Goal: Task Accomplishment & Management: Use online tool/utility

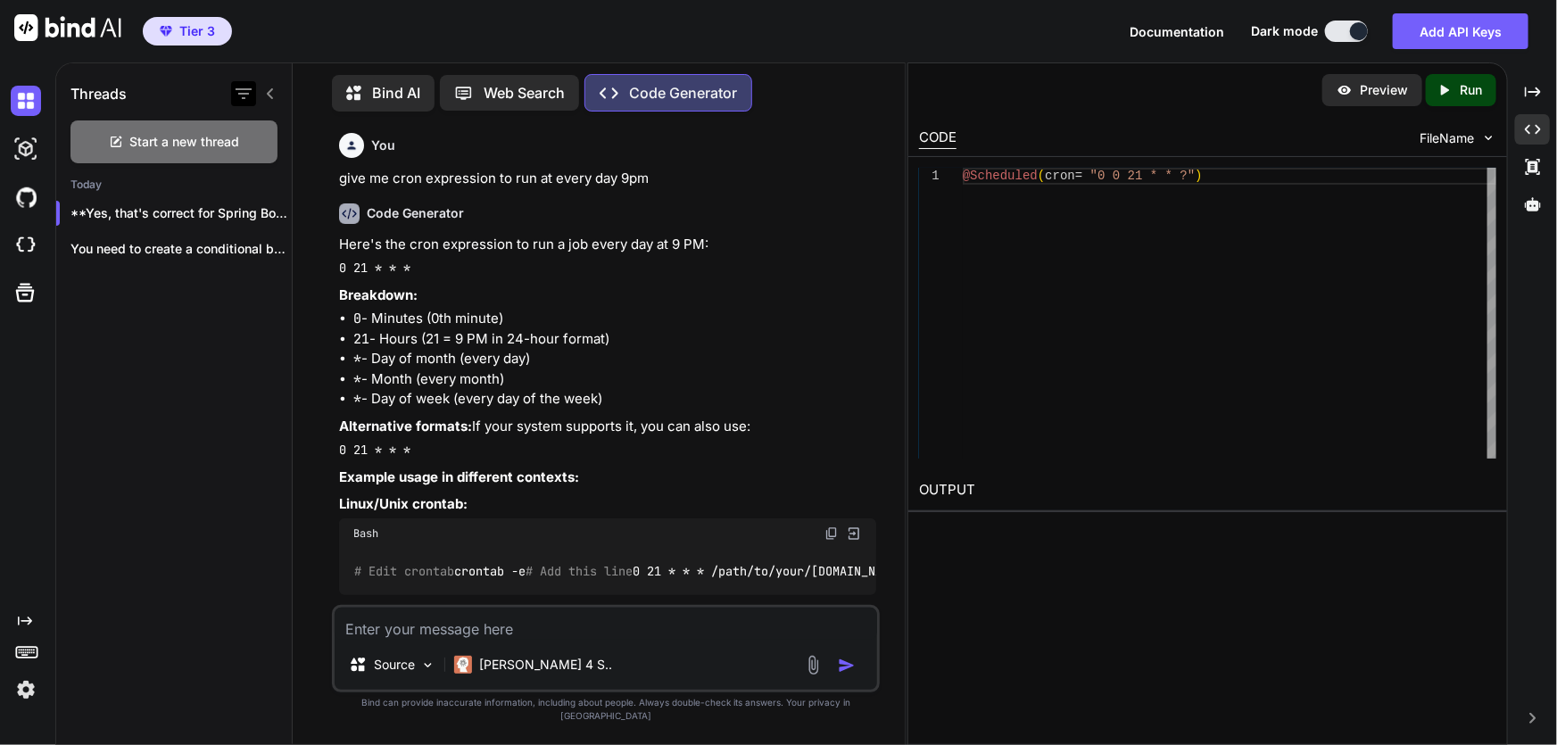
click at [244, 88] on icon "button" at bounding box center [244, 93] width 16 height 11
click at [252, 133] on input "Saved Threads" at bounding box center [252, 134] width 16 height 16
click at [238, 88] on icon "button" at bounding box center [244, 93] width 16 height 11
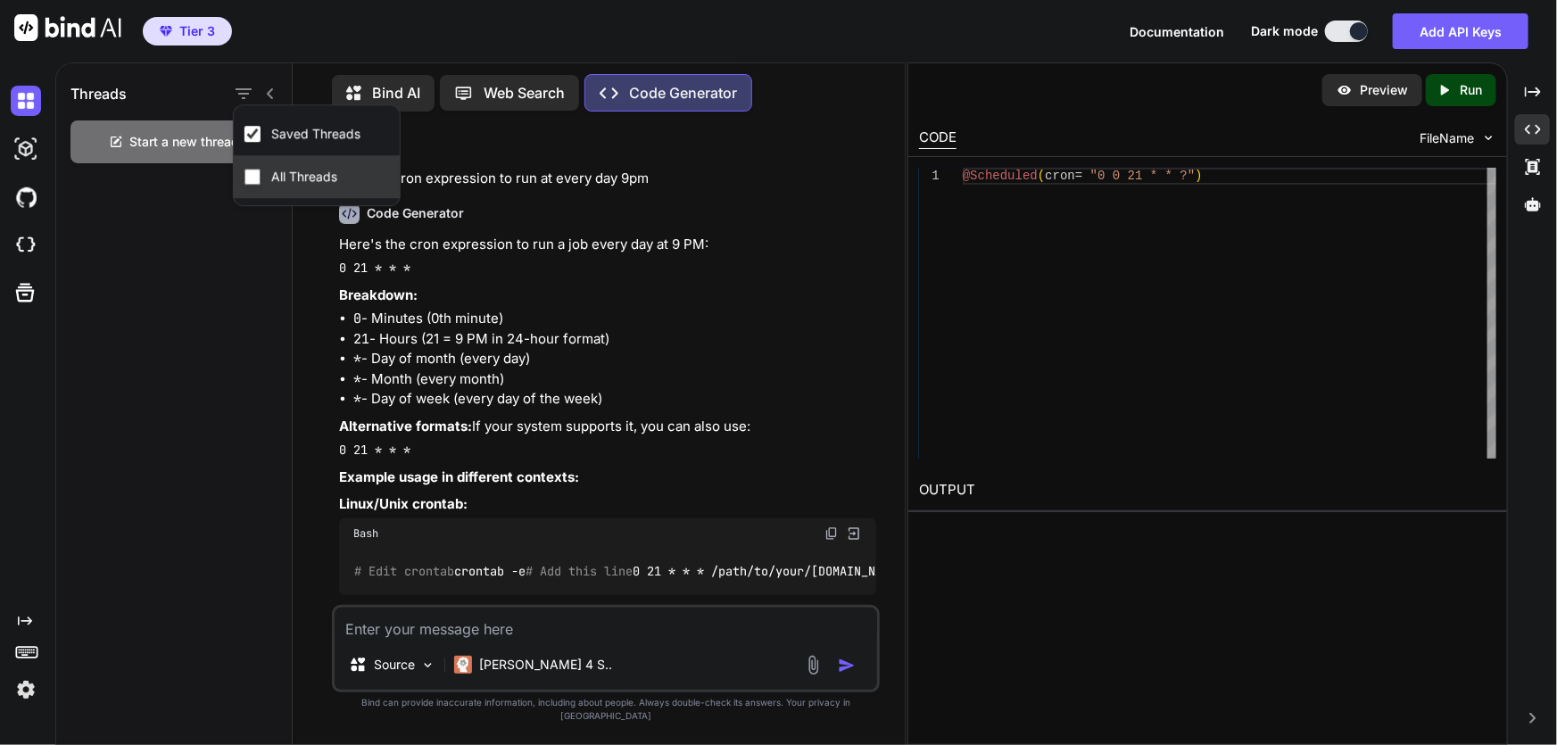
click at [272, 173] on label "All Threads" at bounding box center [304, 177] width 73 height 18
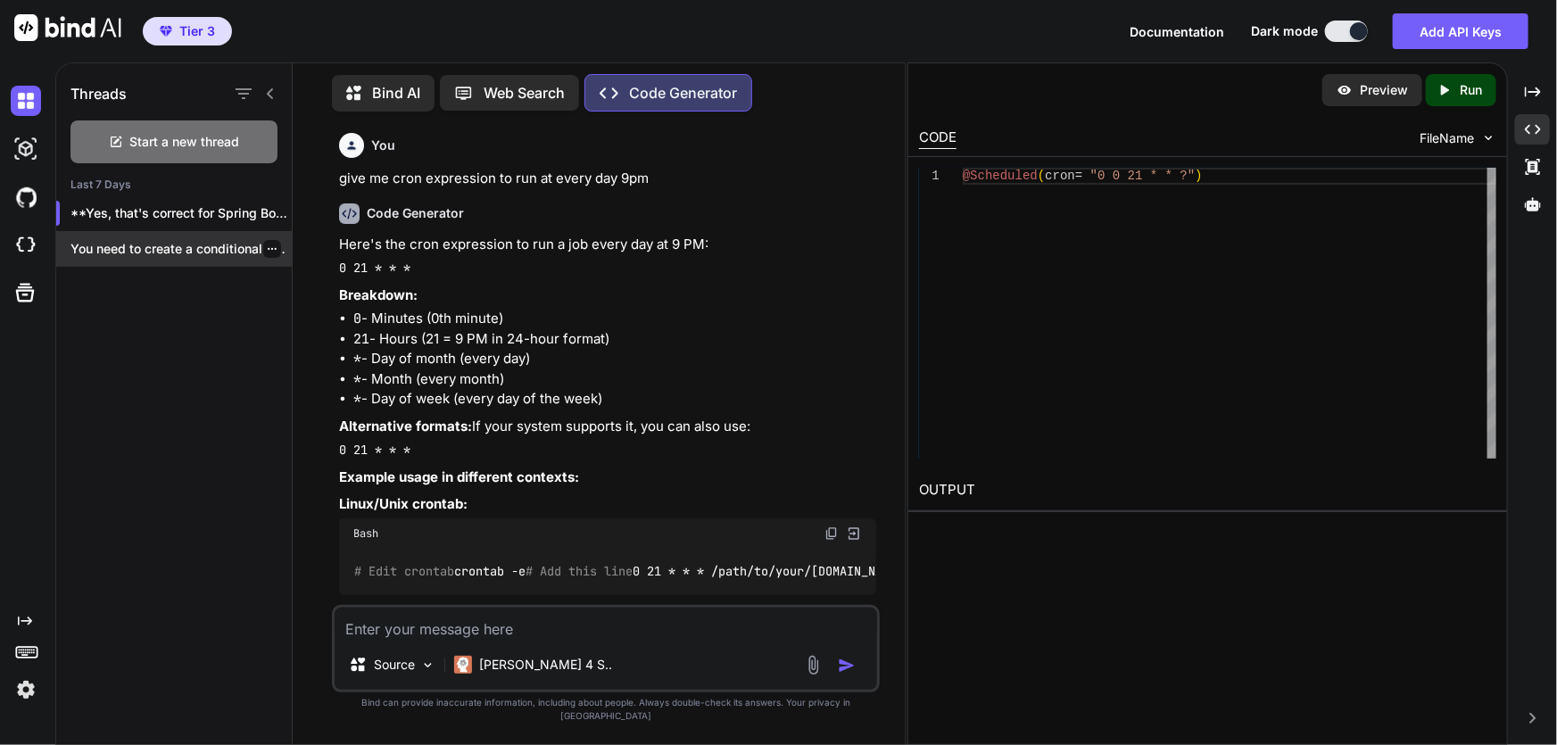
click at [137, 240] on p "You need to create a conditional bean re..." at bounding box center [180, 249] width 221 height 18
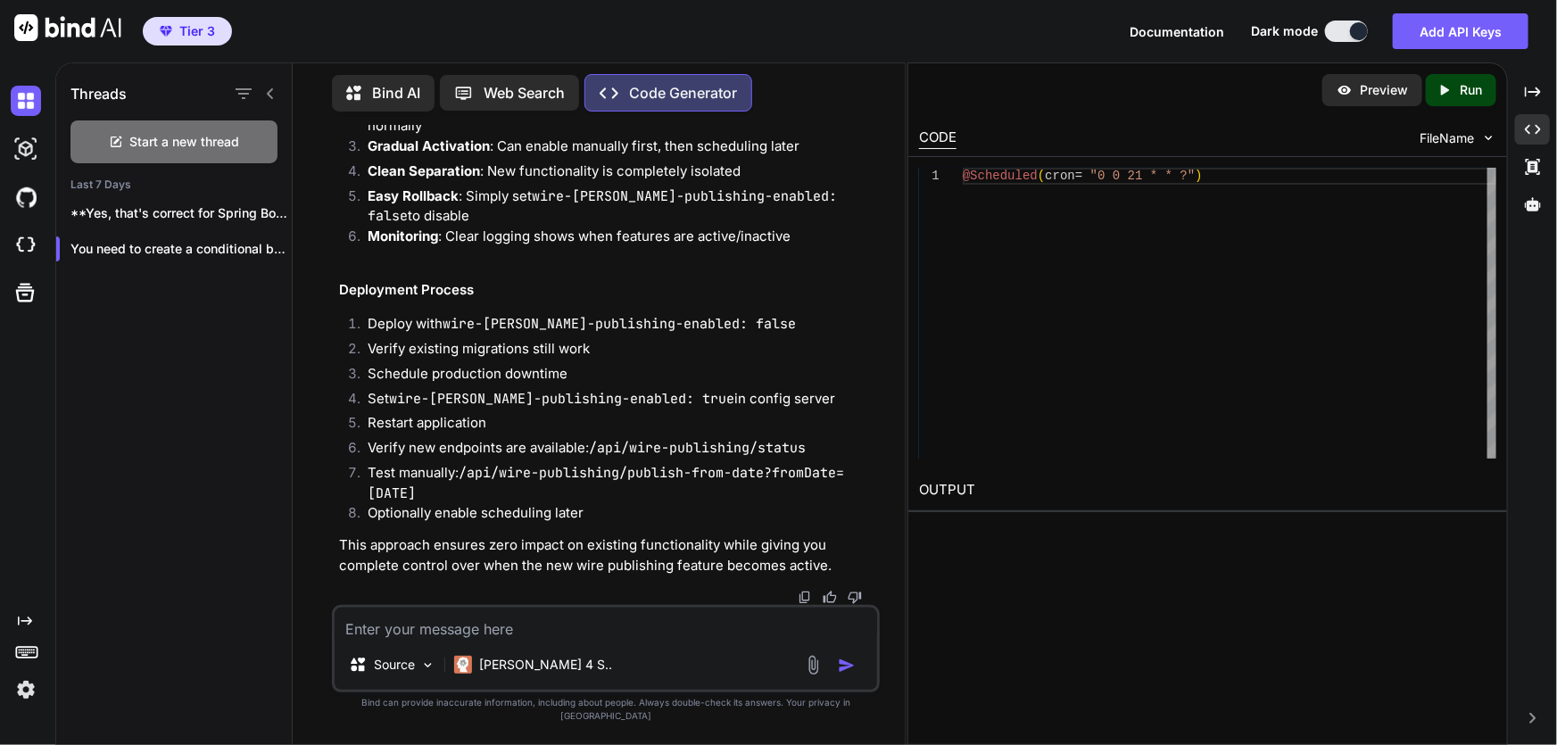
scroll to position [21480, 0]
drag, startPoint x: 388, startPoint y: 473, endPoint x: 324, endPoint y: 558, distance: 107.1
click at [324, 558] on div "You Code Generator To add the [PERSON_NAME] listener control property to your e…" at bounding box center [606, 435] width 598 height 618
copy code "@Bean @ConditionalOnProperty( value = "references.migration.wire-[PERSON_NAME]-…"
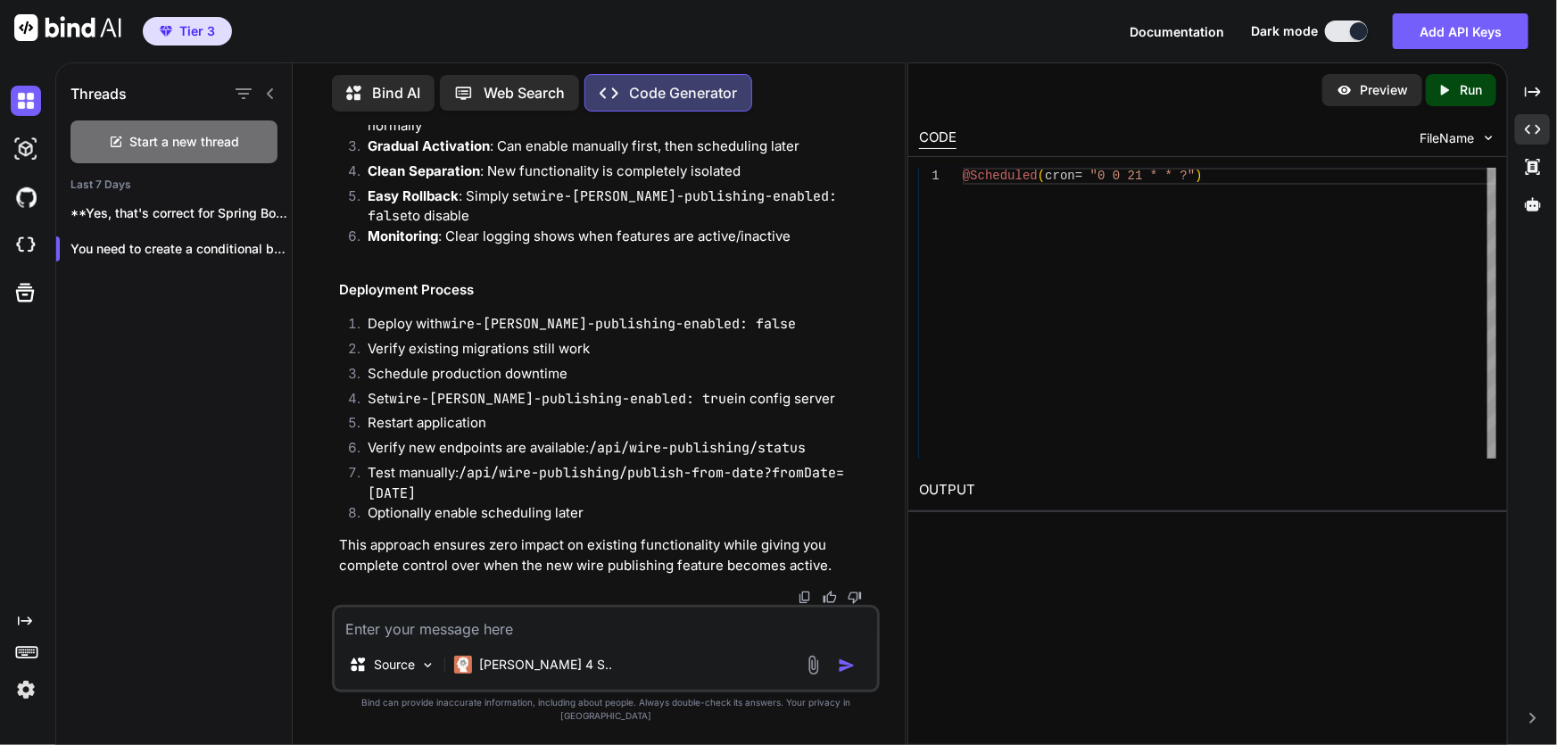
click at [1530, 125] on icon "Created with Pixso." at bounding box center [1533, 129] width 16 height 16
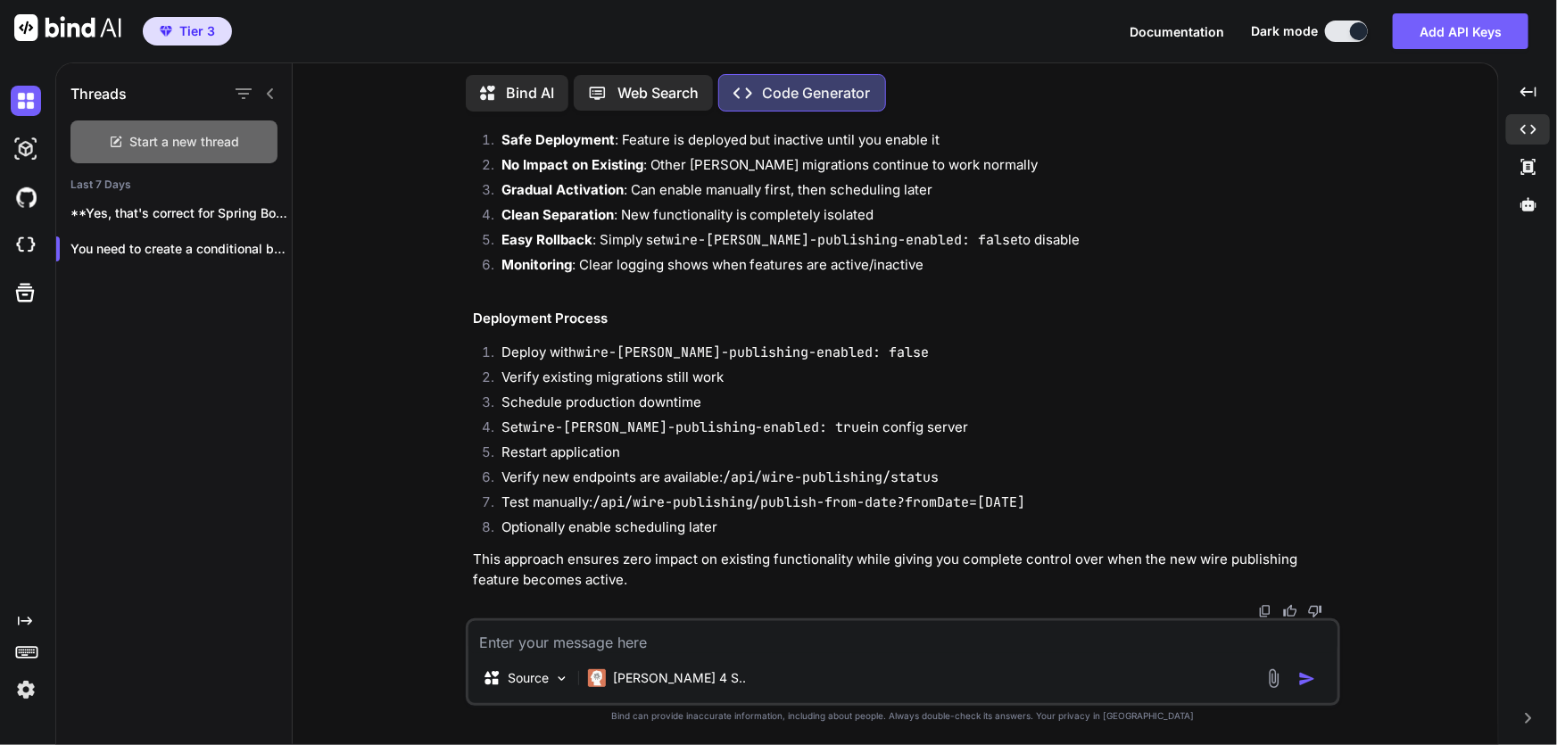
click at [191, 136] on span "Start a new thread" at bounding box center [185, 142] width 110 height 18
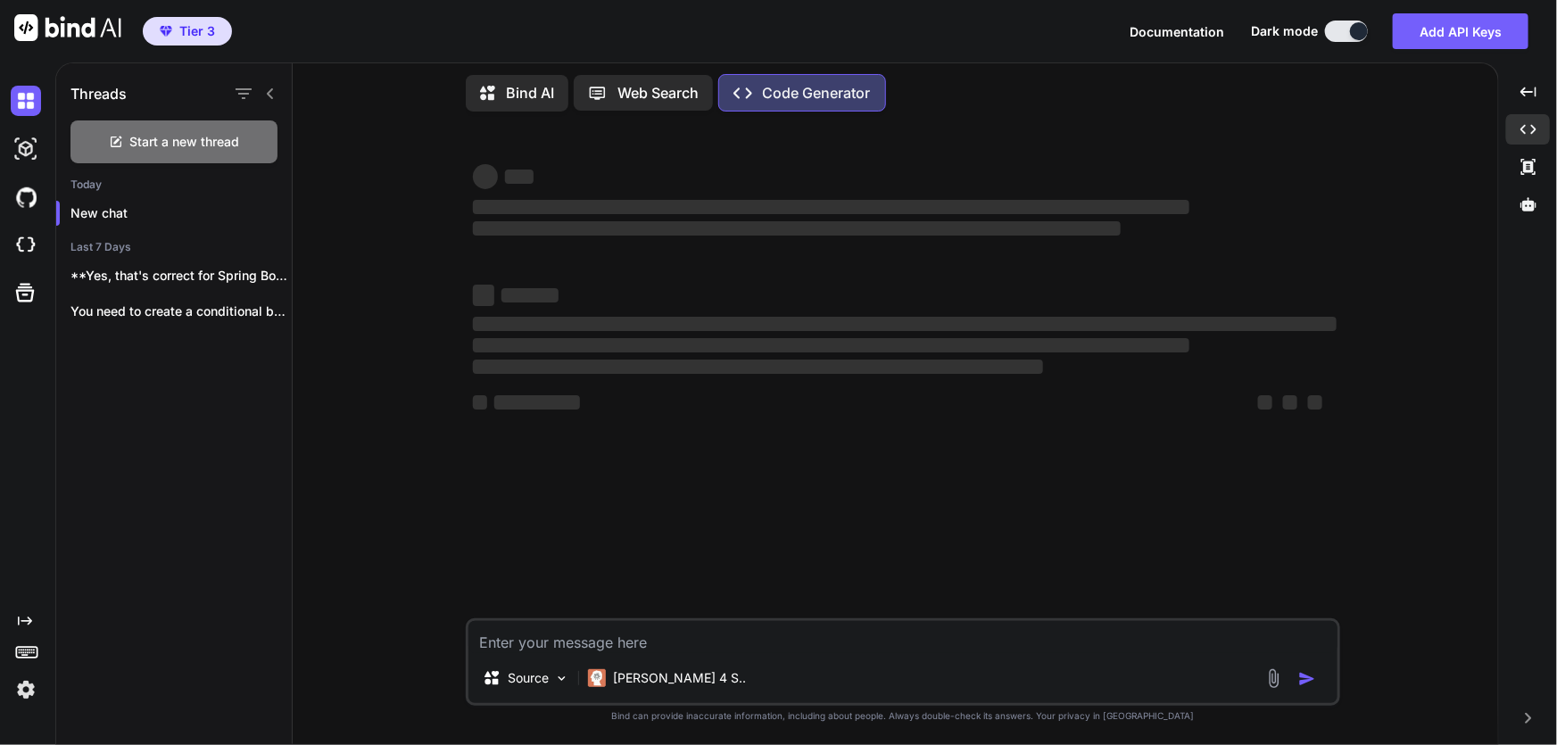
click at [526, 84] on p "Bind AI" at bounding box center [530, 92] width 48 height 21
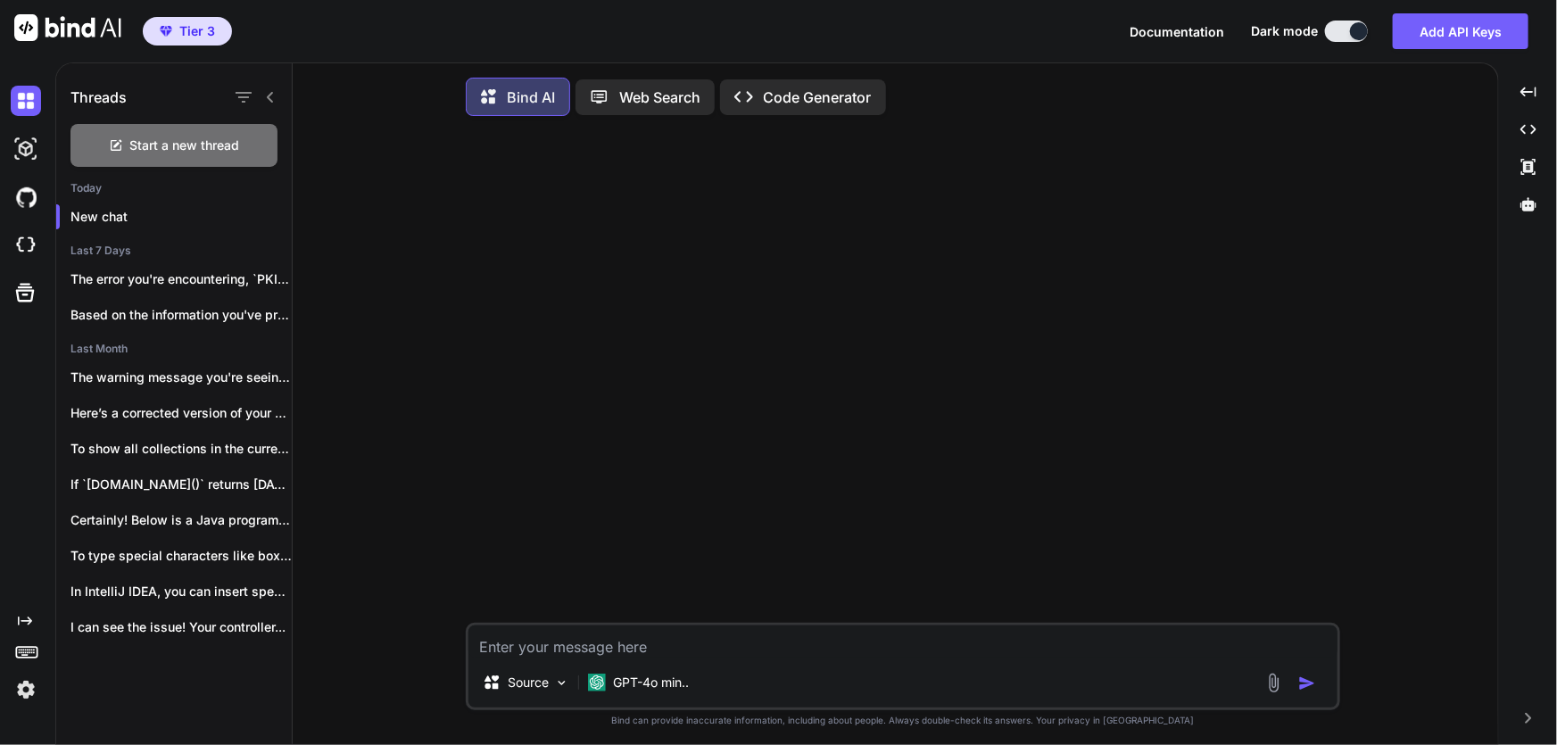
click at [593, 653] on textarea at bounding box center [902, 641] width 869 height 32
click at [648, 684] on p "GPT-4o min.." at bounding box center [651, 683] width 76 height 18
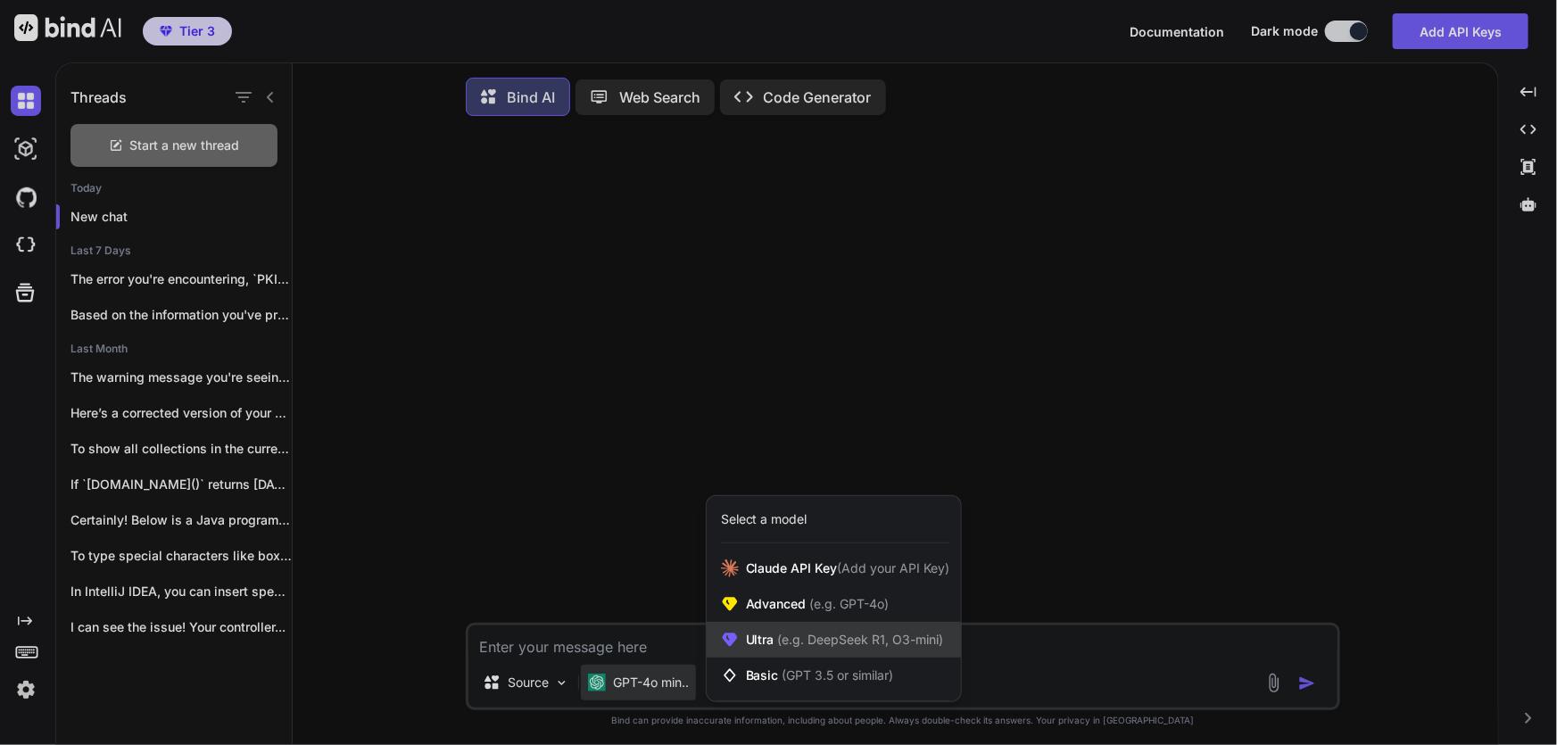
click at [816, 646] on span "(e.g. DeepSeek R1, O3-mini)" at bounding box center [858, 639] width 169 height 15
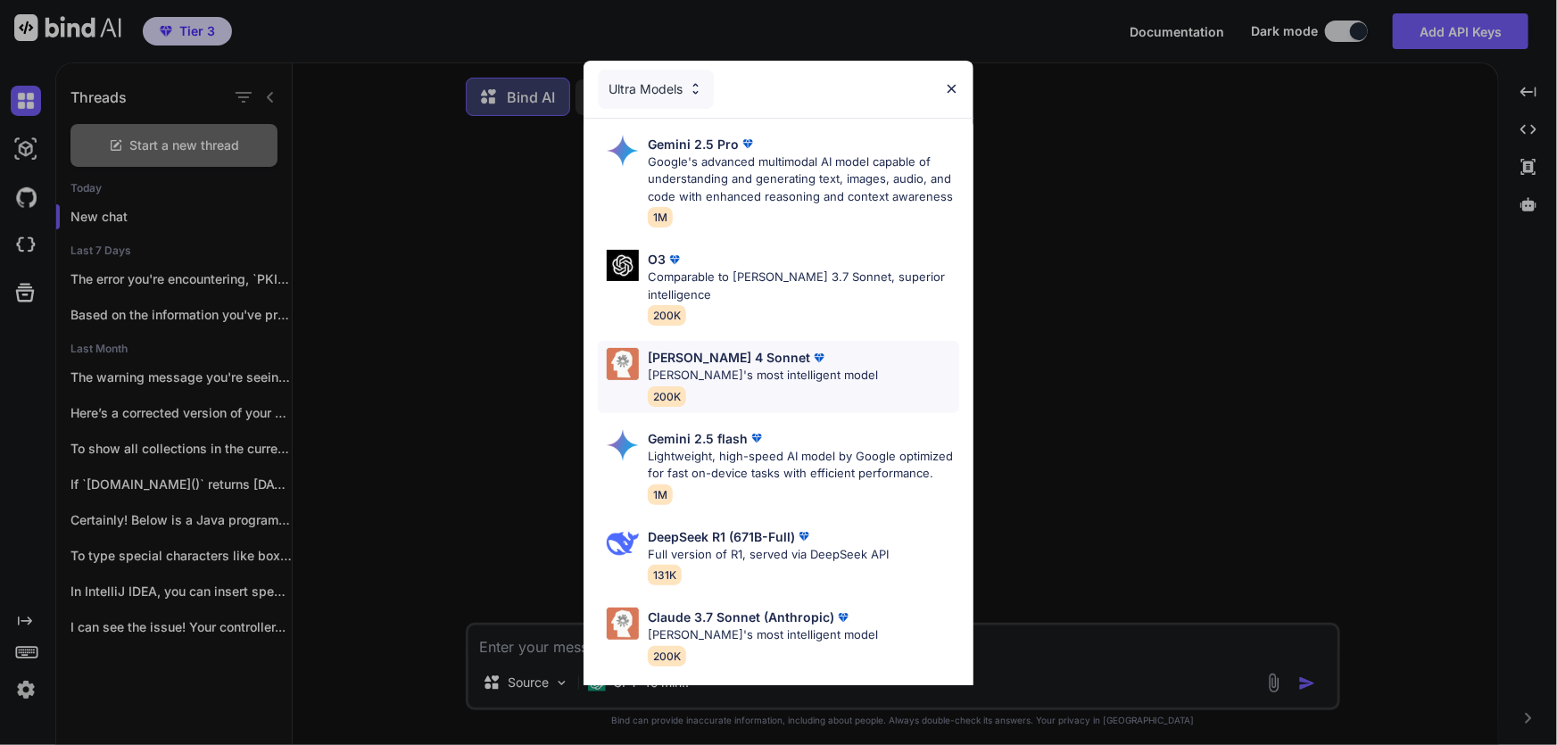
click at [775, 367] on p "[PERSON_NAME]'s most intelligent model" at bounding box center [763, 376] width 230 height 18
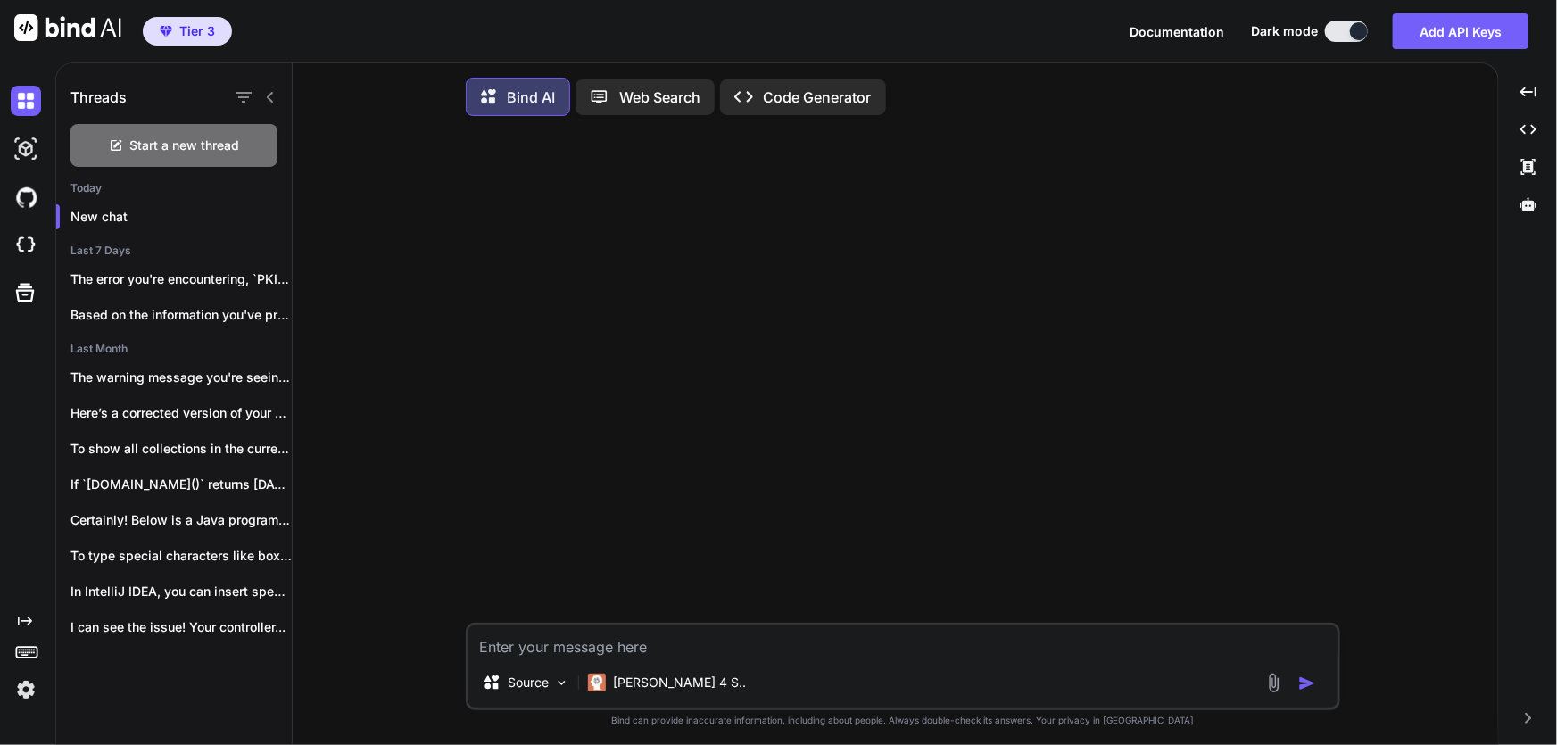
click at [573, 655] on textarea at bounding box center [902, 641] width 869 height 32
click at [571, 655] on textarea at bounding box center [902, 641] width 869 height 32
paste textarea "import com.td.gwiro.payments.messaging.WireKafkaPublisherService; import [GEOGR…"
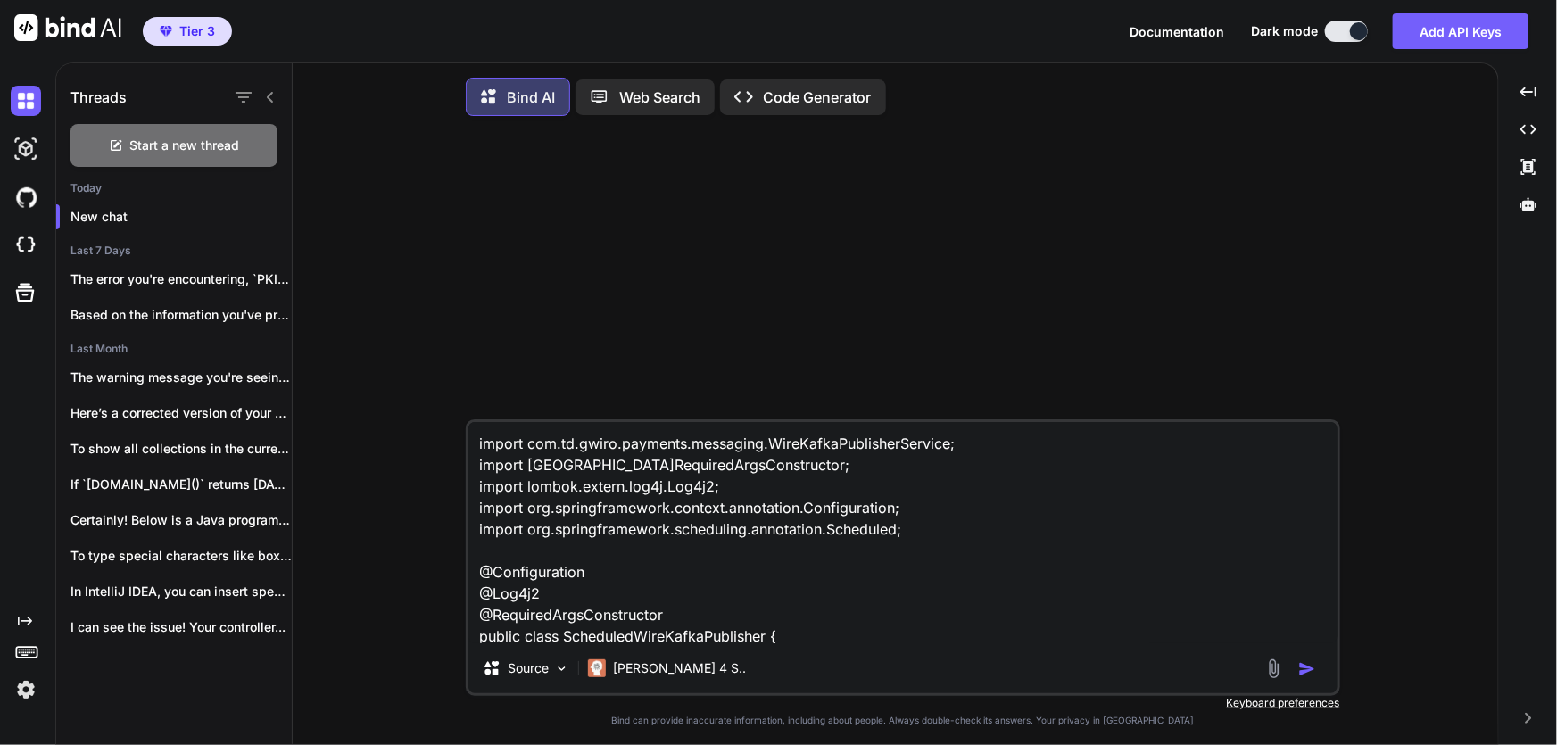
scroll to position [343, 0]
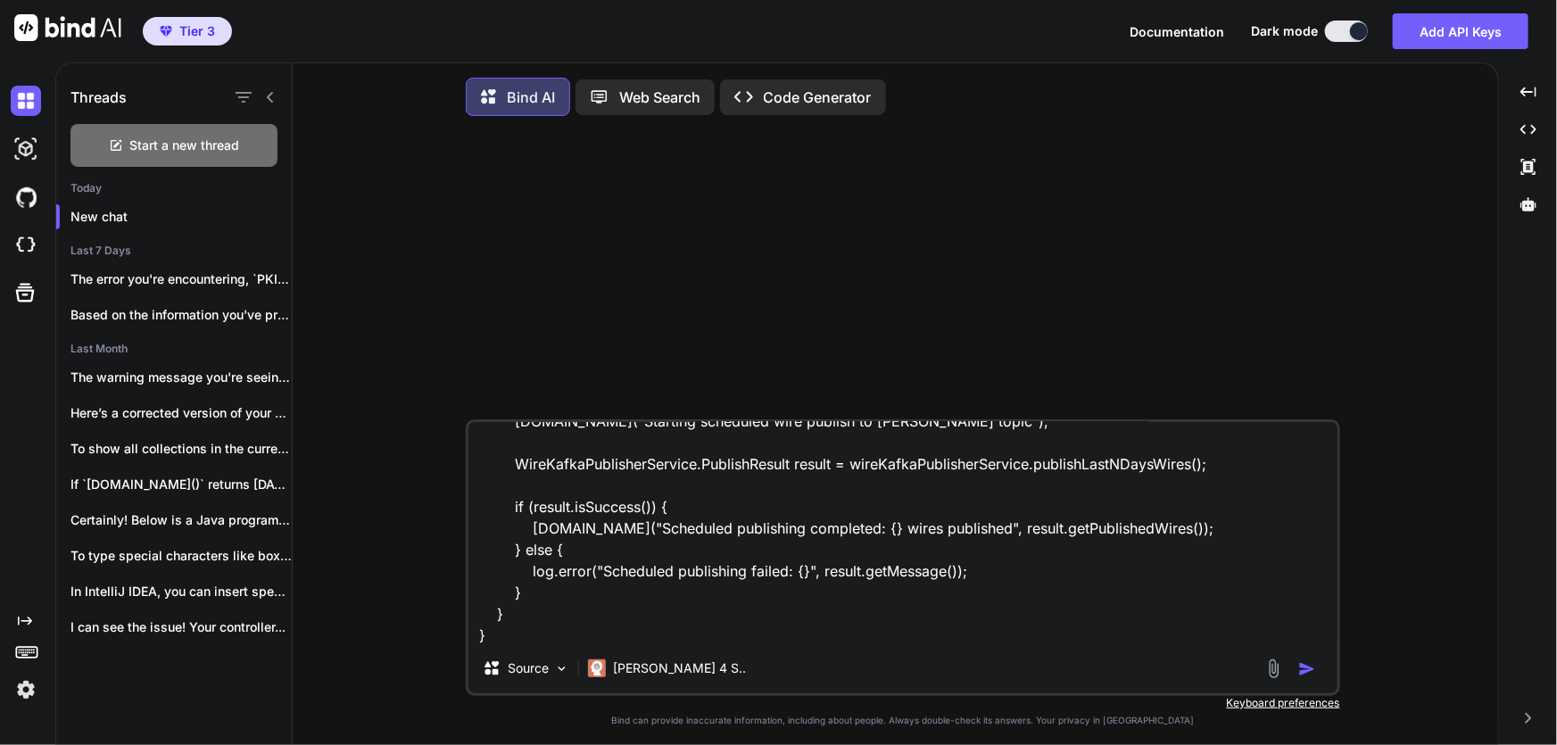
click at [580, 643] on textarea "import com.td.gwiro.payments.messaging.WireKafkaPublisherService; import [GEOGR…" at bounding box center [902, 532] width 869 height 221
paste textarea "package com.td.gwiro.payments.messaging; import com.td.gwiro.payments.config.Re…"
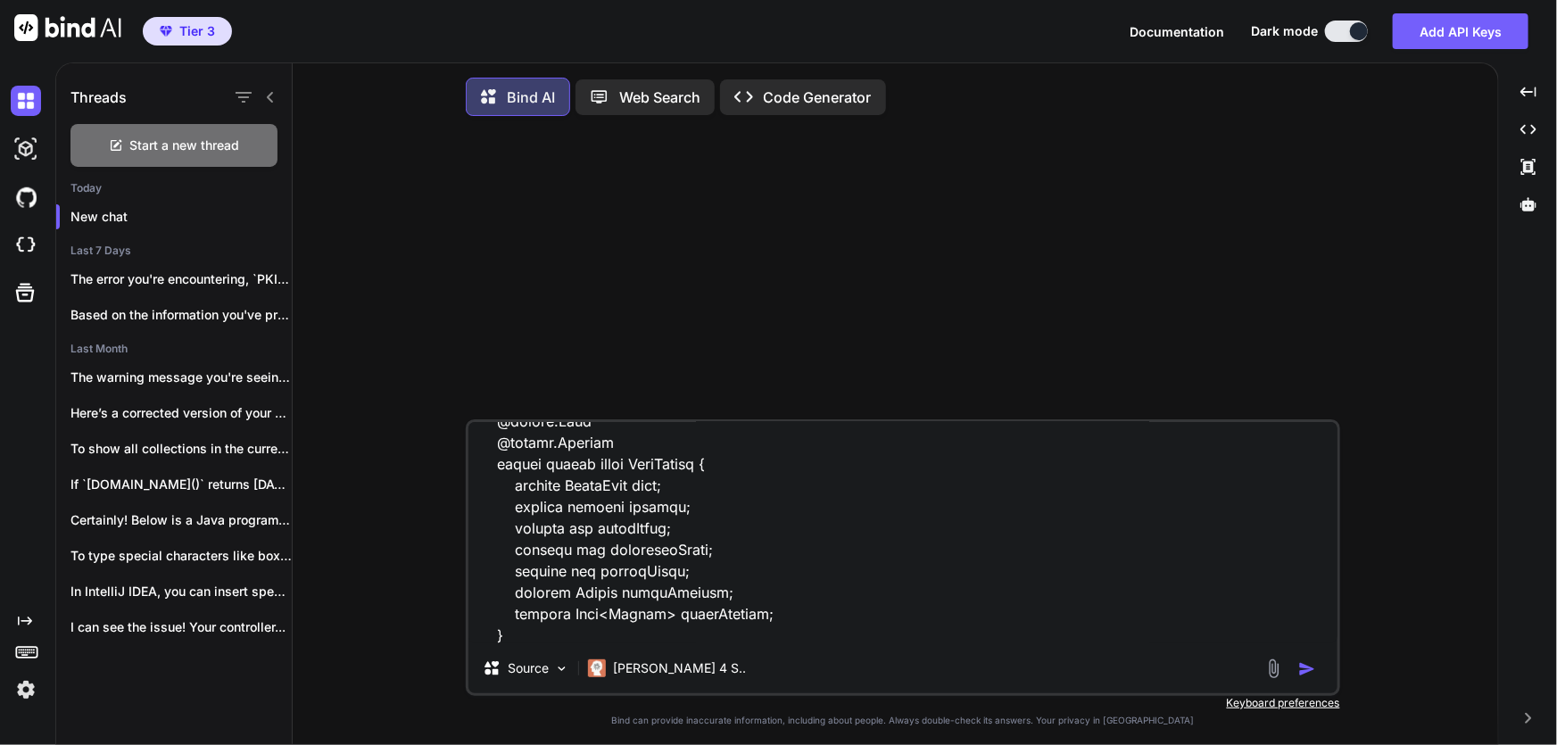
click at [579, 630] on textarea at bounding box center [902, 532] width 869 height 221
paste textarea "package [DOMAIN_NAME]; import com.td.gwiro.payments.model.azure.Wire; import or…"
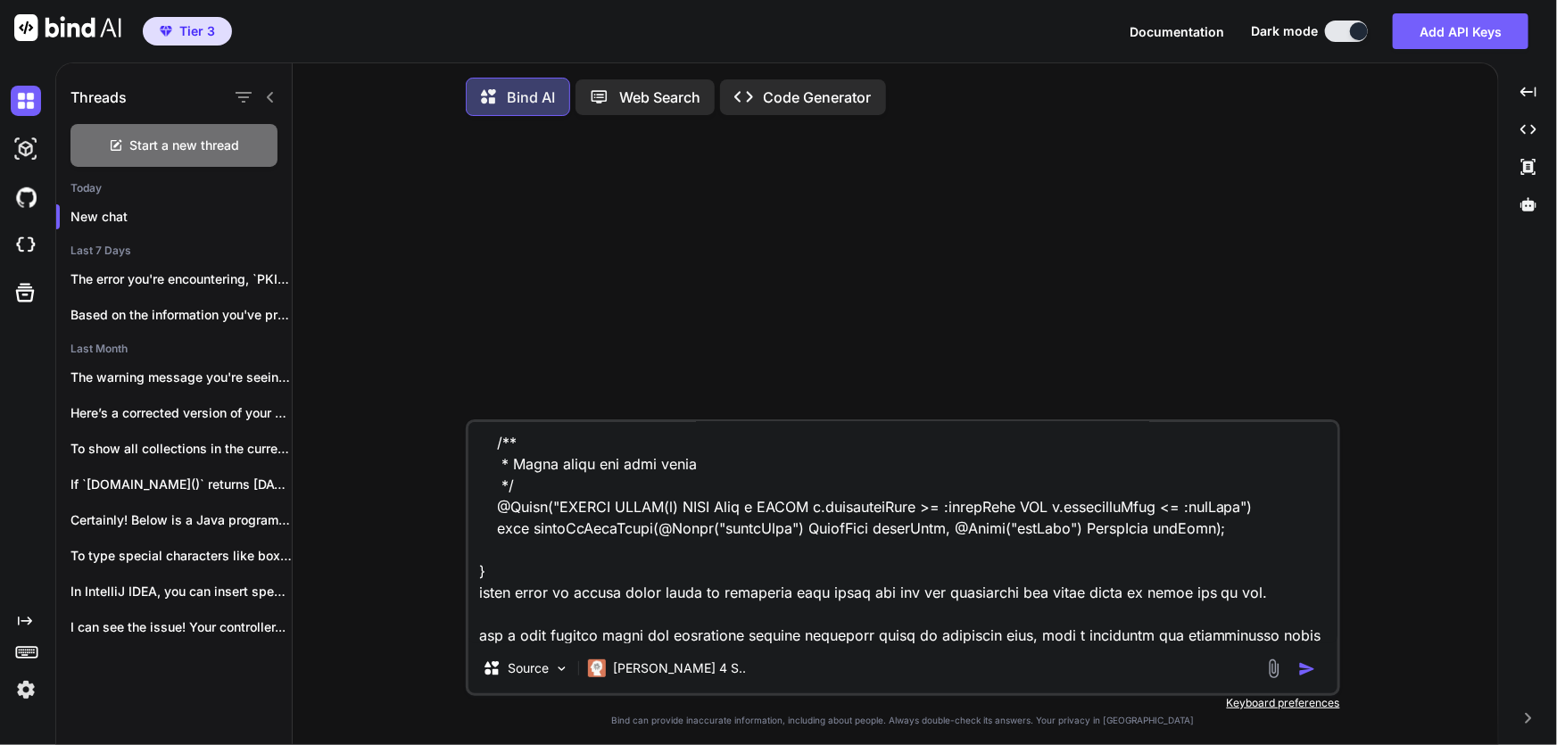
scroll to position [12375, 0]
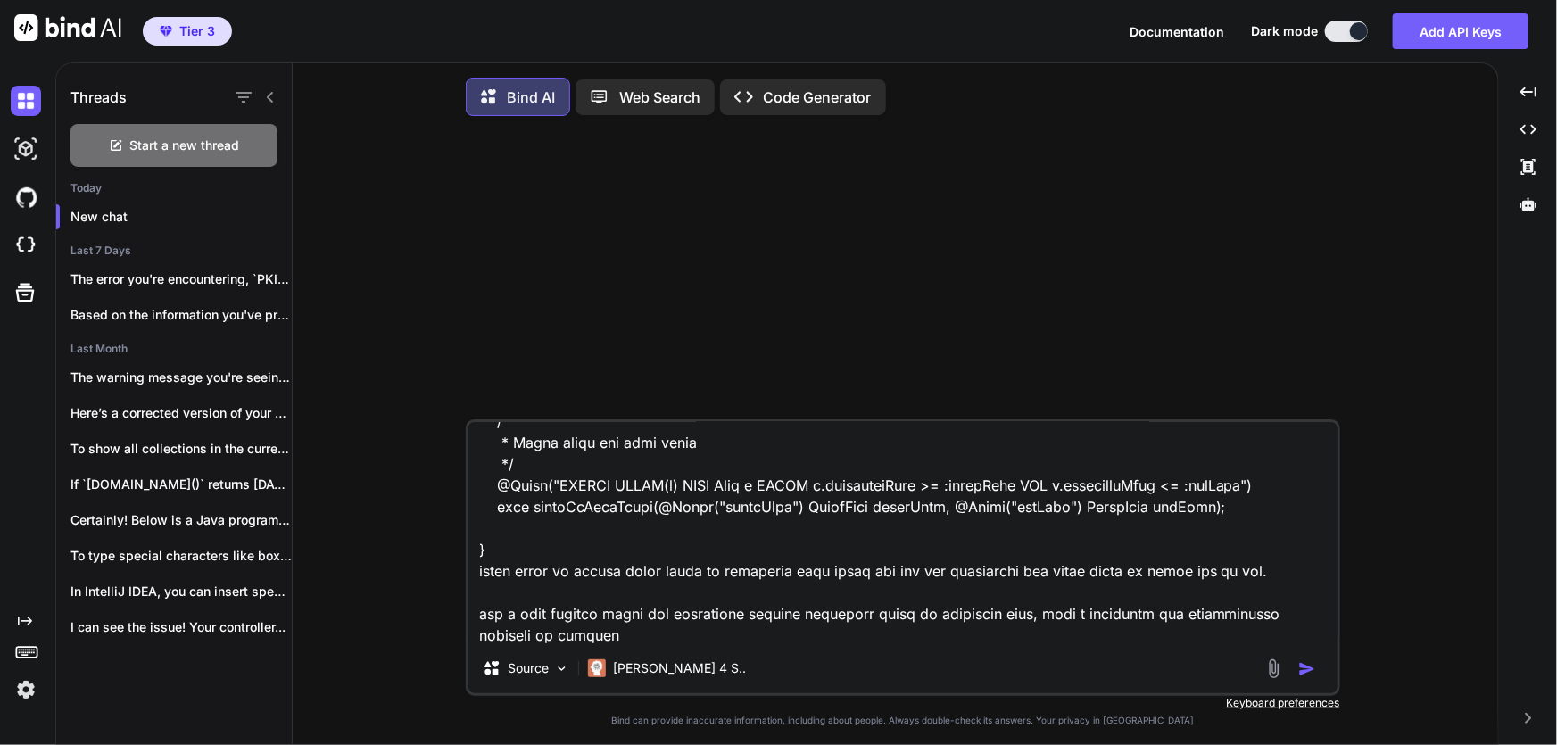
click at [643, 638] on textarea at bounding box center [902, 532] width 869 height 221
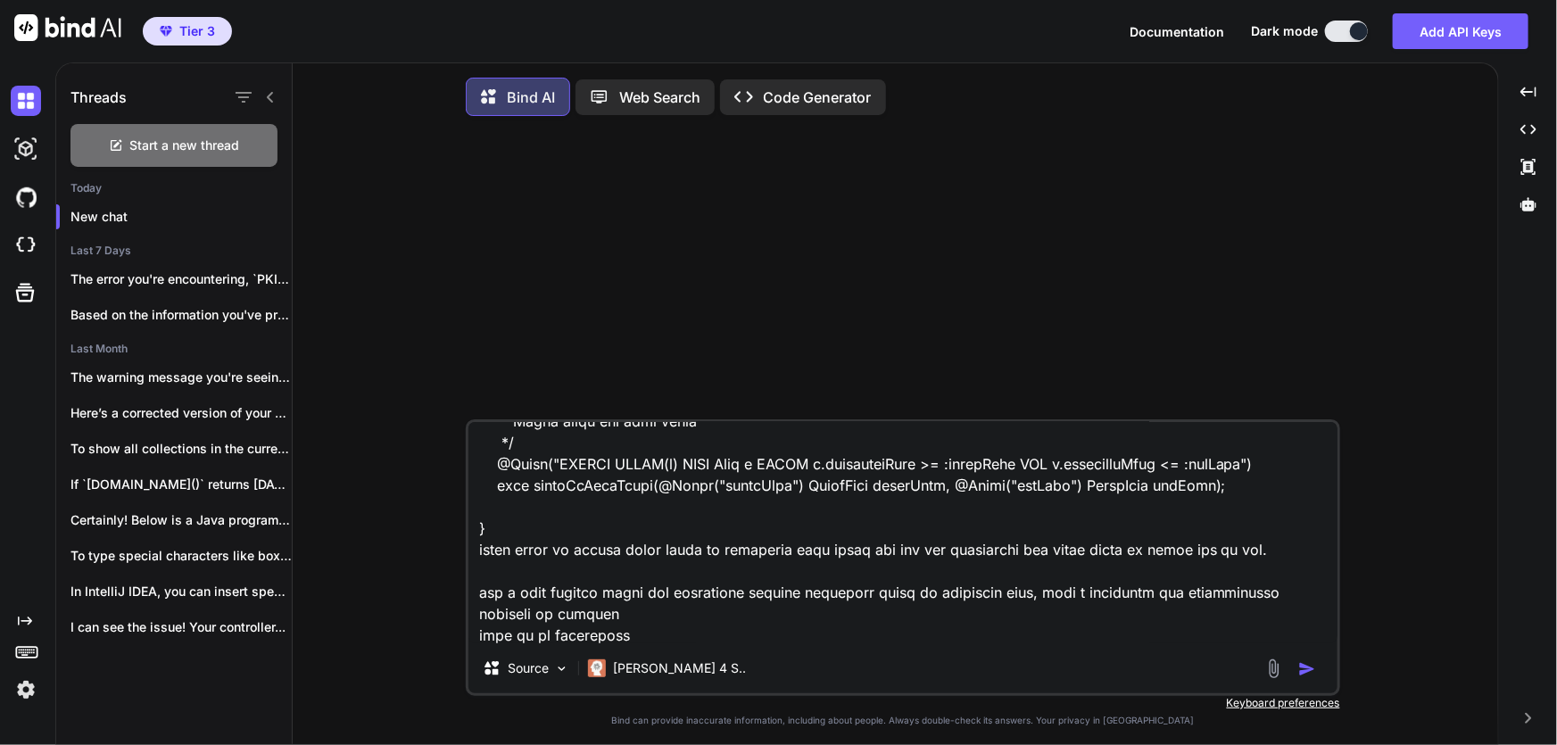
paste textarea "@Repository public interface WireRepository extends MongoRepository<Wire, UUID>…"
type textarea "import com.td.gwiro.payments.messaging.WireKafkaPublisherService; import [GEOGR…"
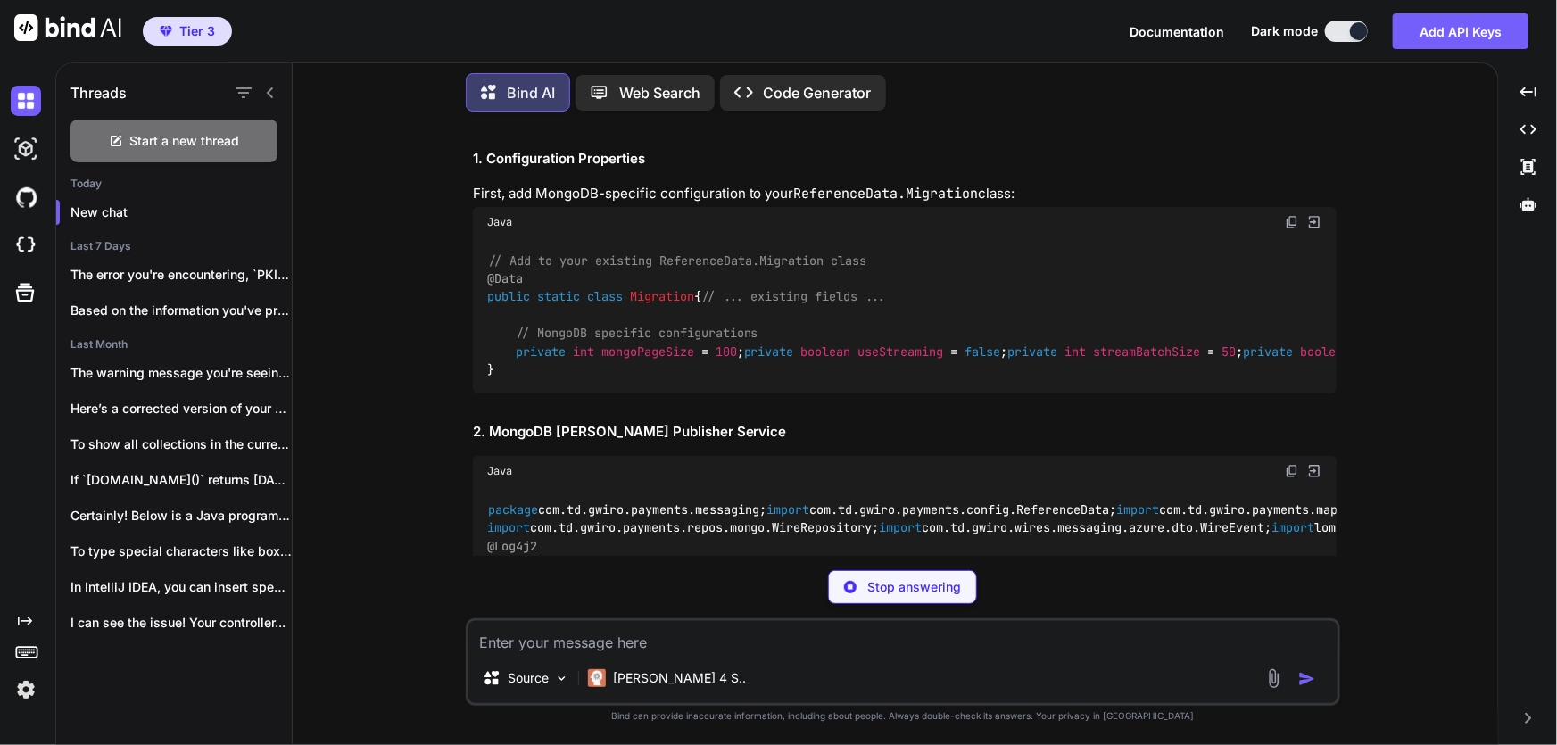
scroll to position [3828, 0]
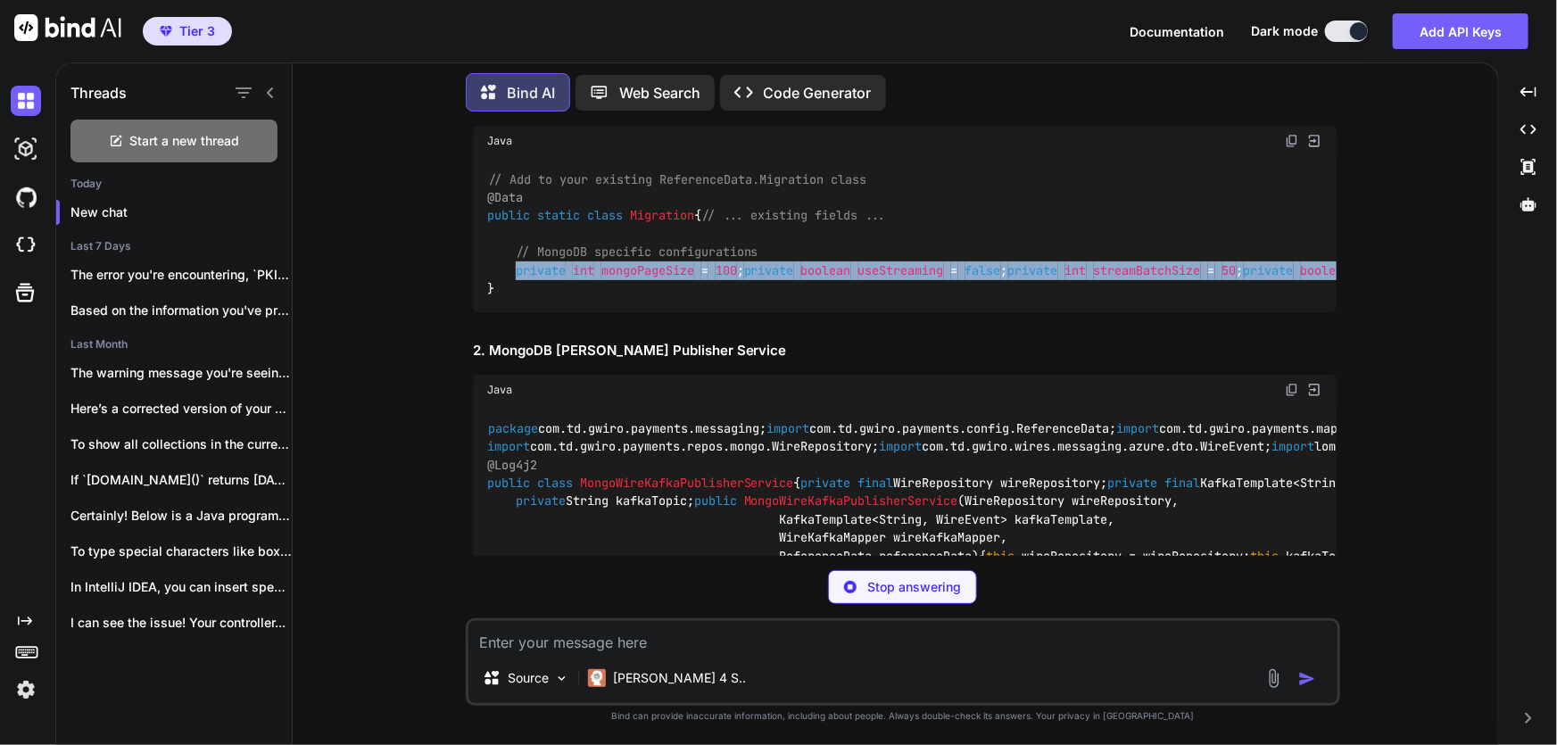
drag, startPoint x: 833, startPoint y: 360, endPoint x: 517, endPoint y: 250, distance: 334.6
click at [517, 250] on div "// Add to your existing ReferenceData.Migration class @Data public static class…" at bounding box center [905, 234] width 864 height 156
copy code "private int mongoPageSize = 100 ; private boolean useStreaming = false ; privat…"
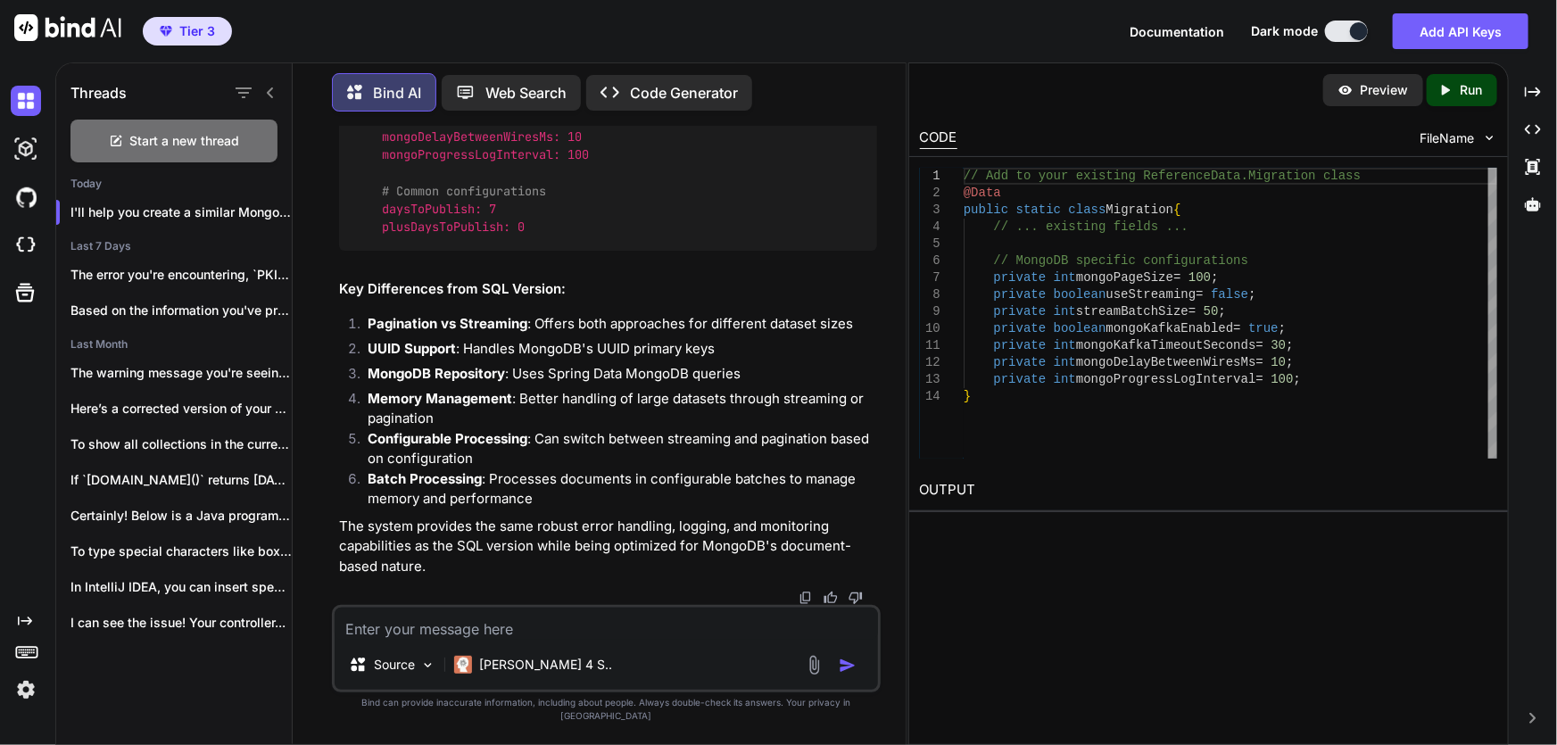
scroll to position [13861, 0]
click at [1532, 135] on icon "Created with Pixso." at bounding box center [1533, 129] width 16 height 16
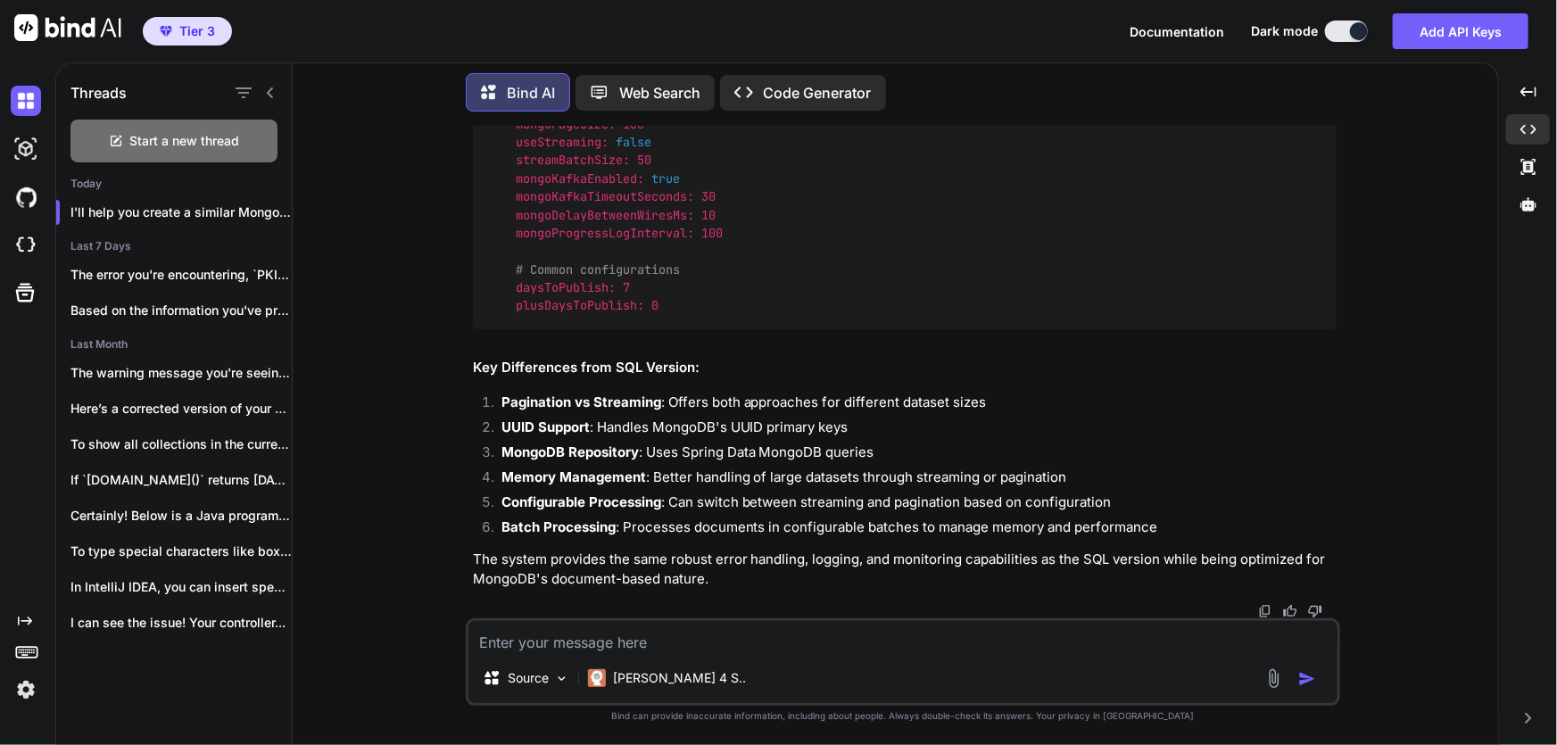
scroll to position [12424, 0]
copy code "ScheduledMongoWireKafkaPublisher"
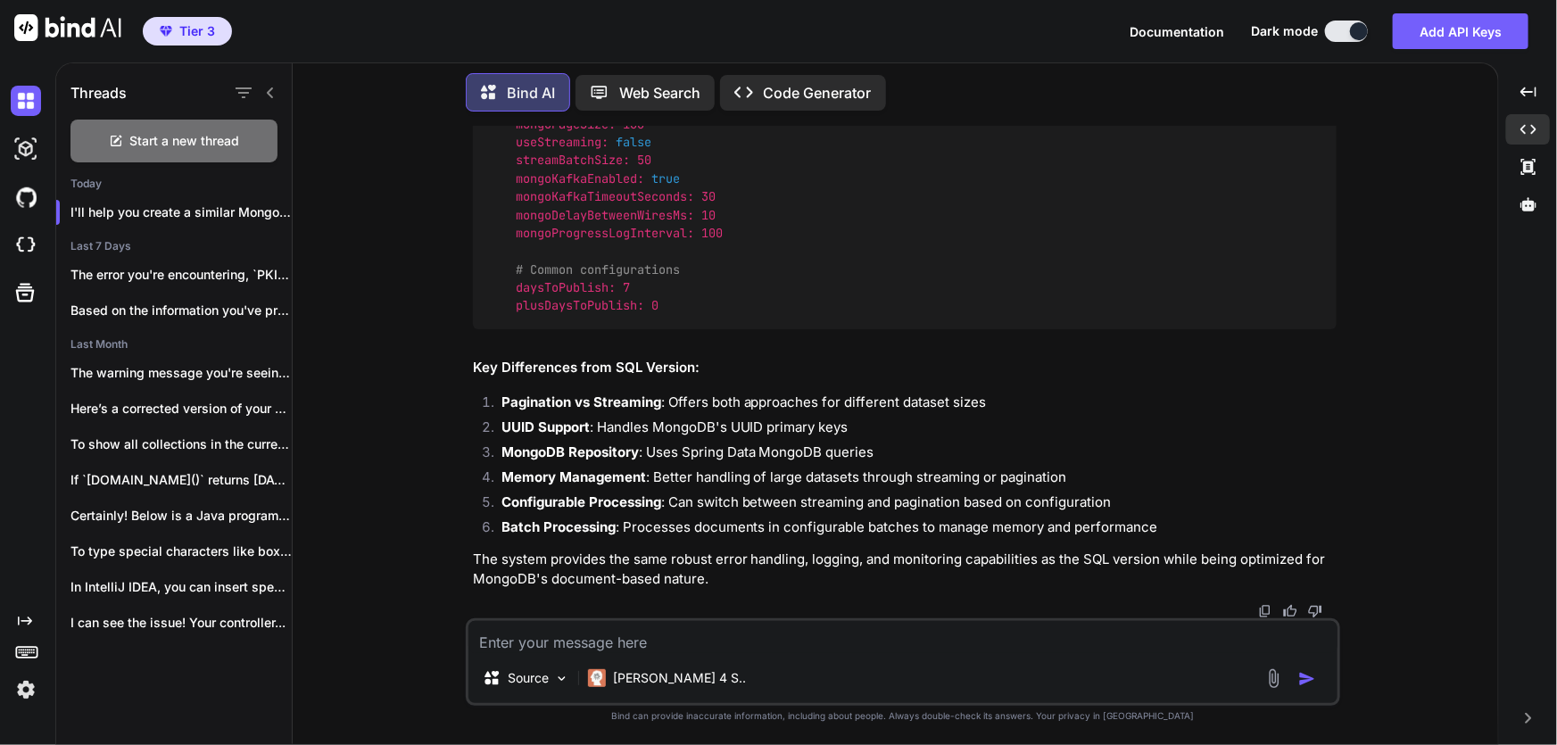
scroll to position [13034, 0]
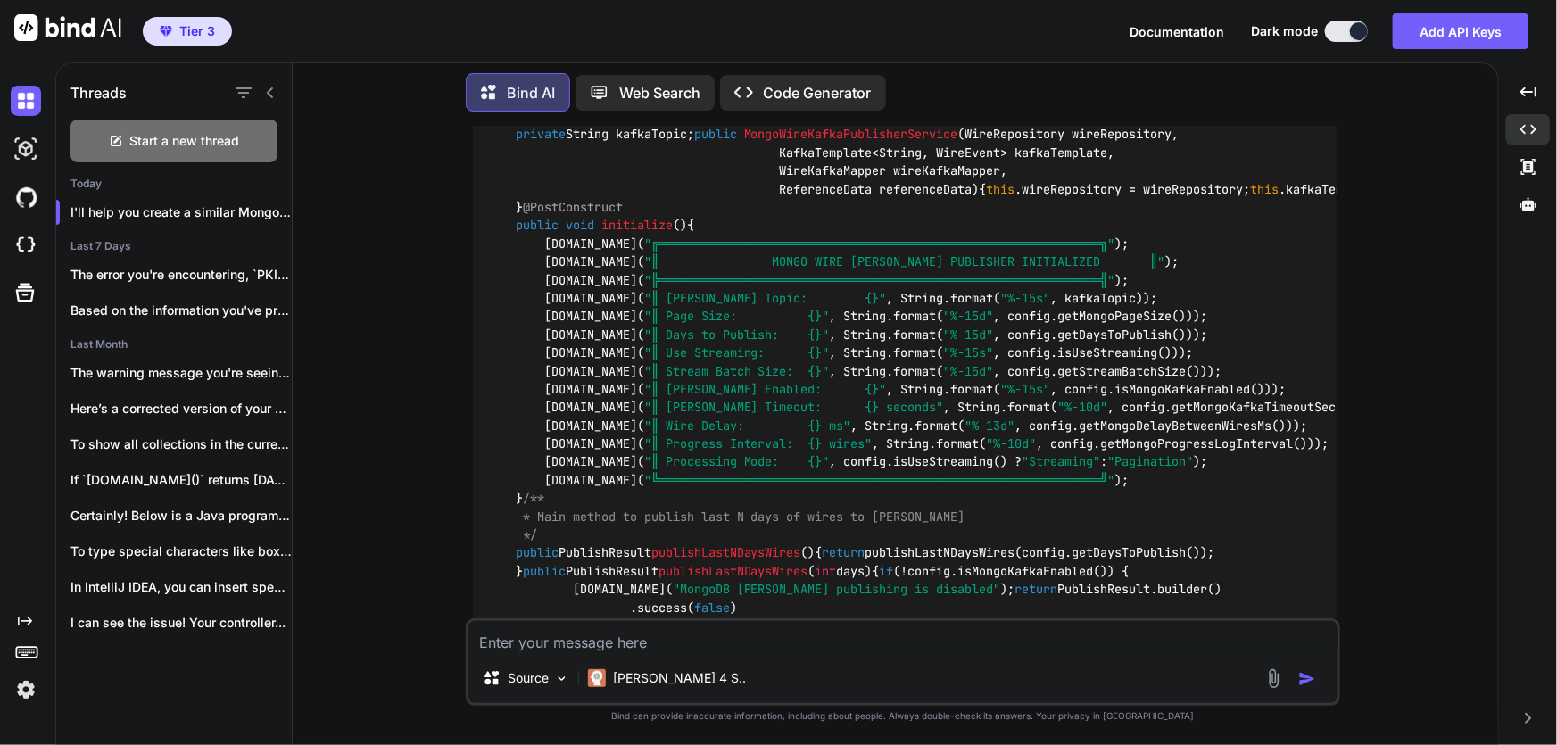
scroll to position [3951, 0]
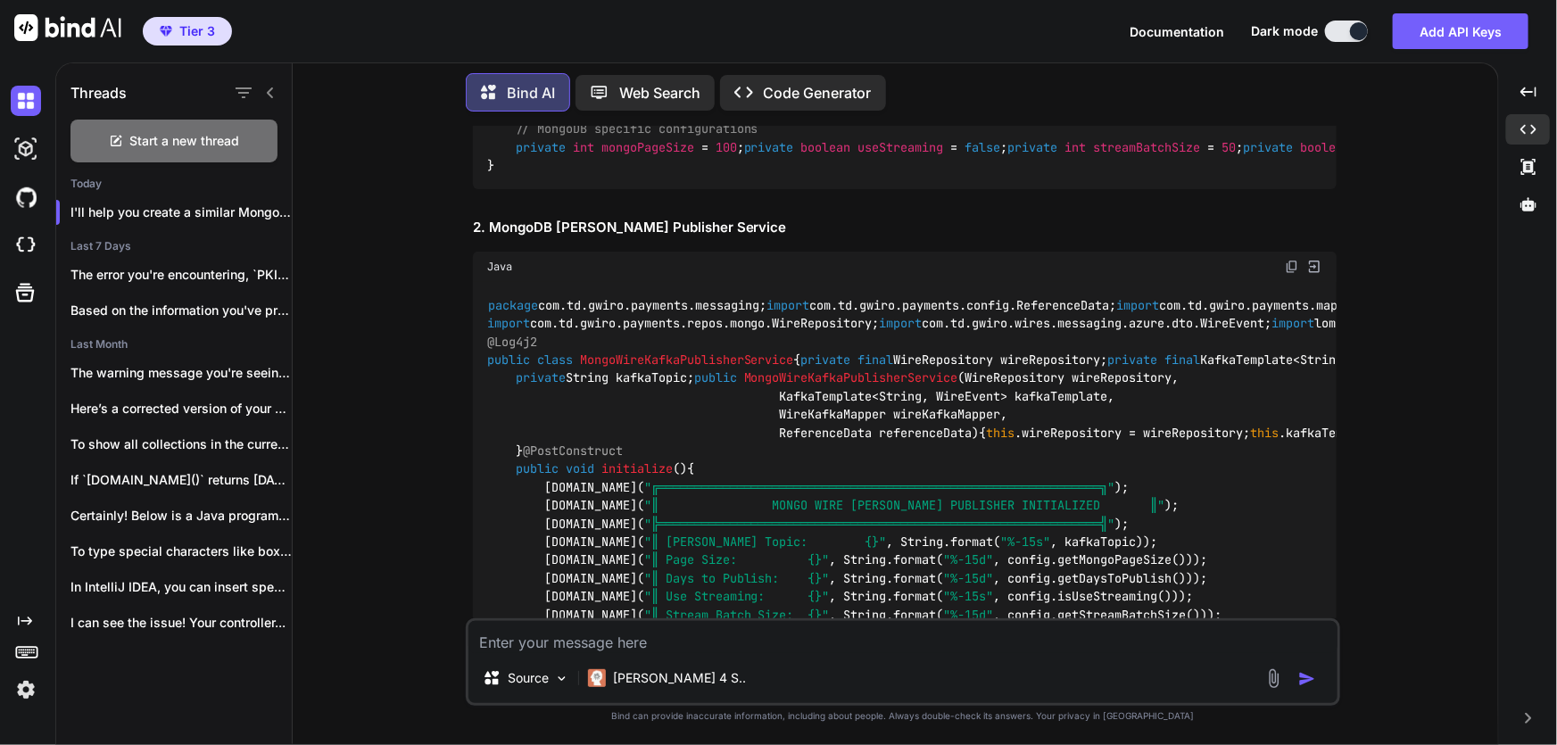
click at [1289, 274] on img at bounding box center [1292, 267] width 14 height 14
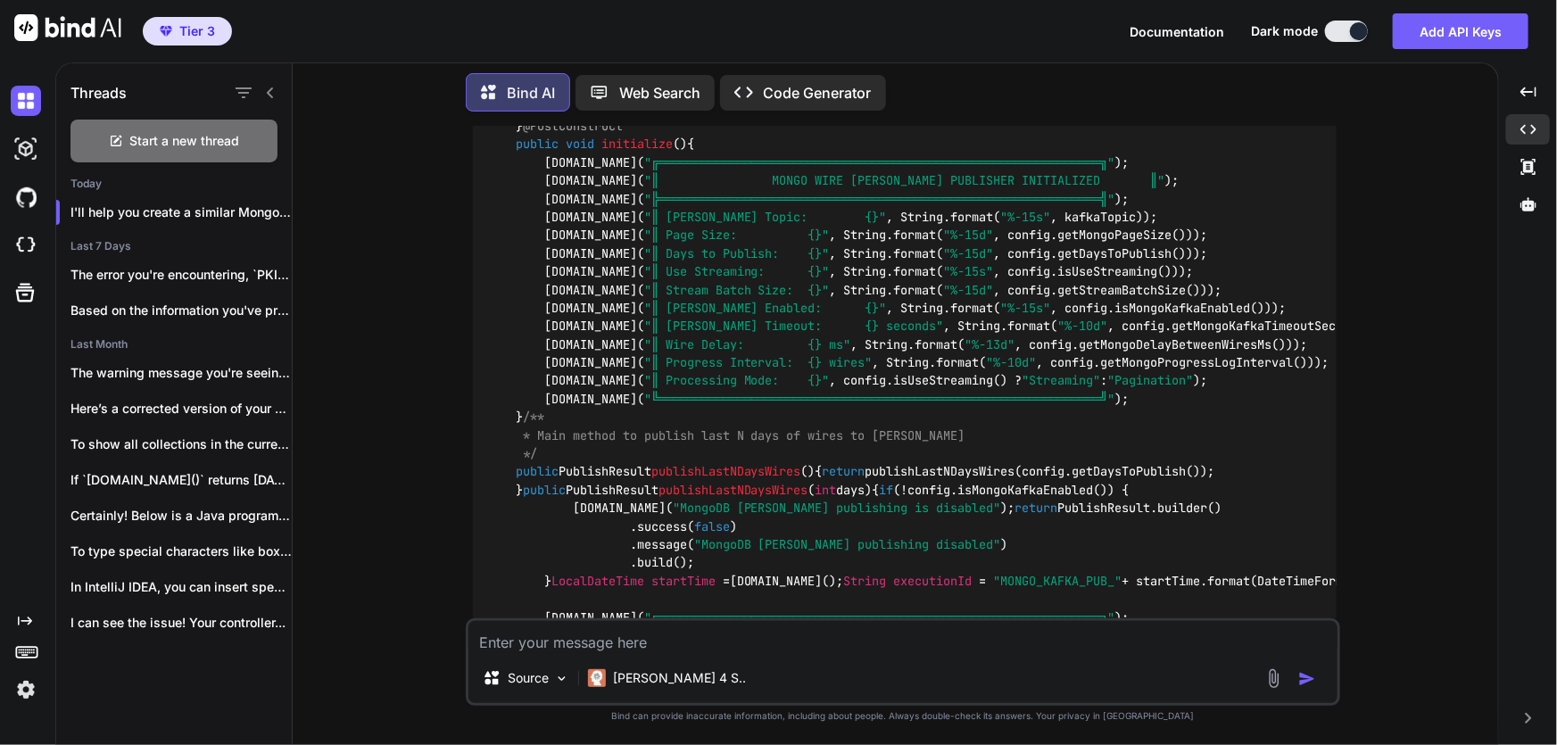
scroll to position [4518, 0]
